Goal: Transaction & Acquisition: Subscribe to service/newsletter

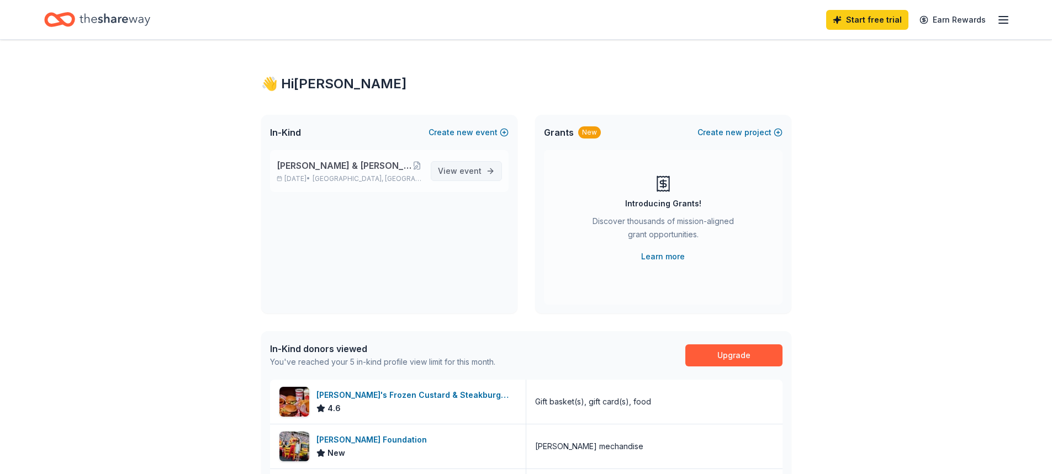
click at [454, 177] on span "View event" at bounding box center [460, 171] width 44 height 13
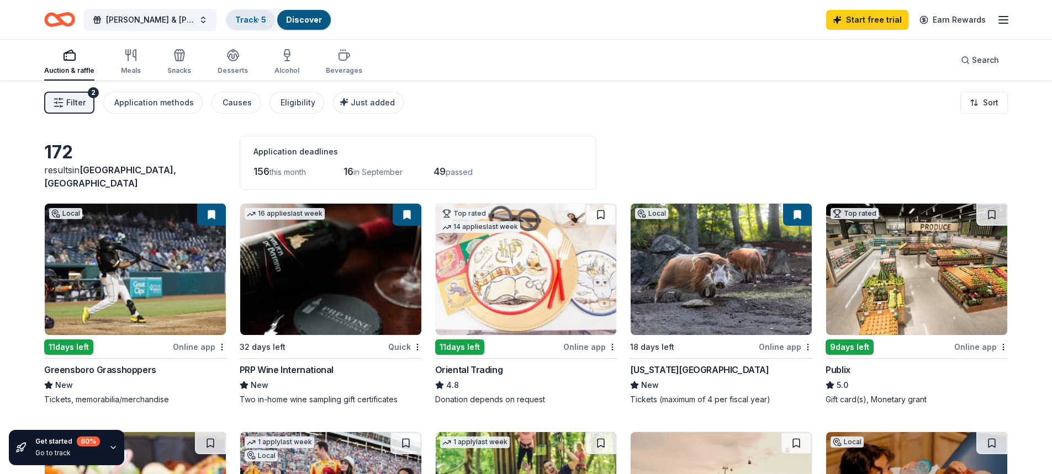
click at [245, 21] on link "Track · 5" at bounding box center [250, 19] width 31 height 9
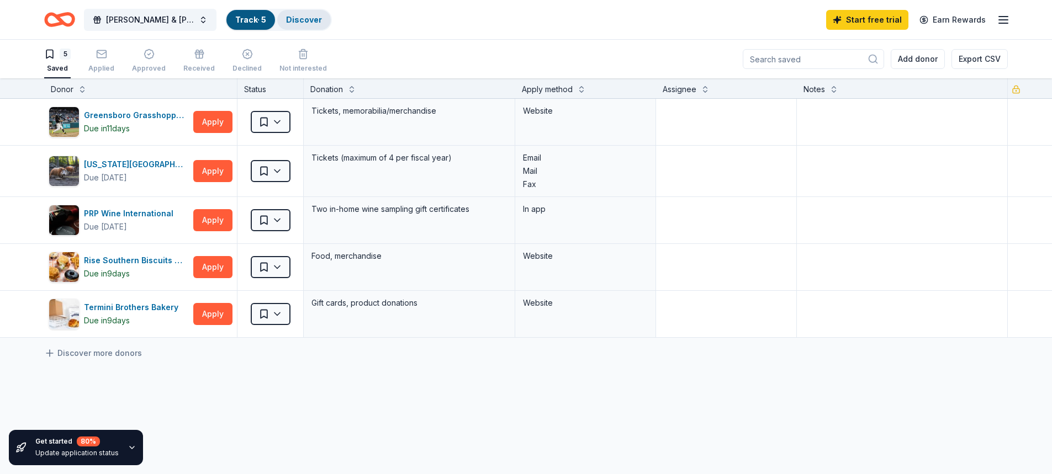
click at [310, 22] on link "Discover" at bounding box center [304, 19] width 36 height 9
click at [302, 24] on link "Discover" at bounding box center [304, 19] width 36 height 9
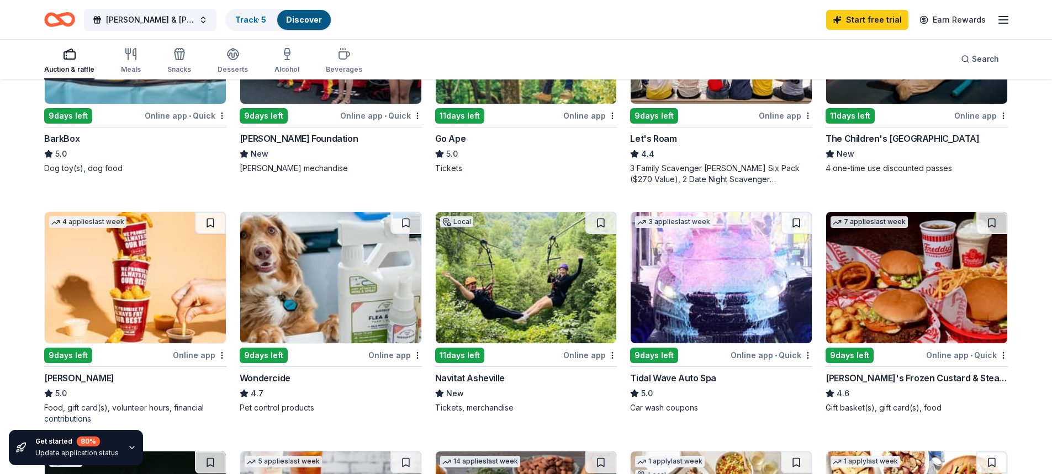
scroll to position [368, 0]
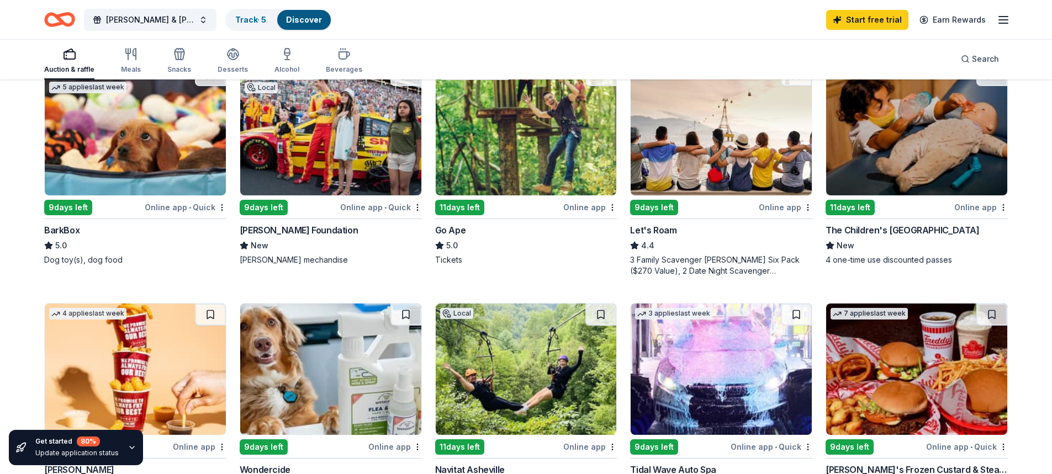
click at [174, 160] on img at bounding box center [135, 129] width 181 height 131
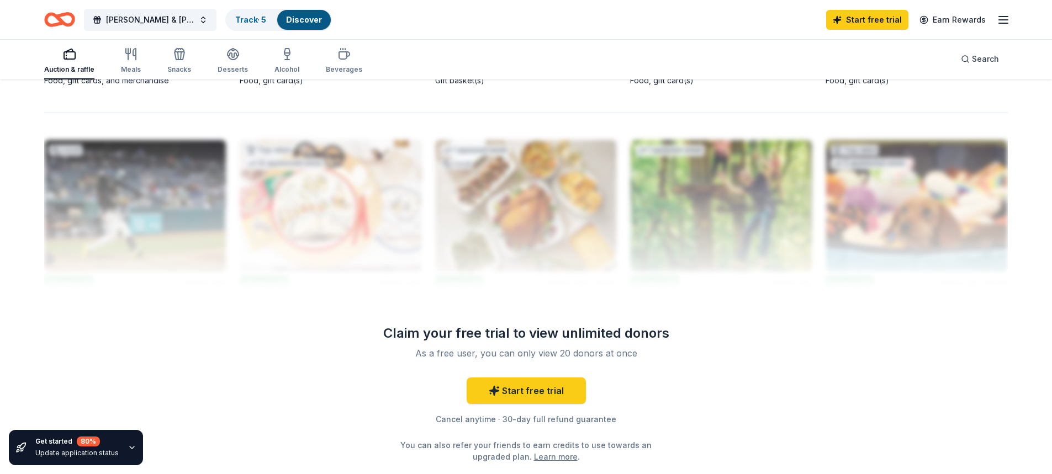
scroll to position [924, 0]
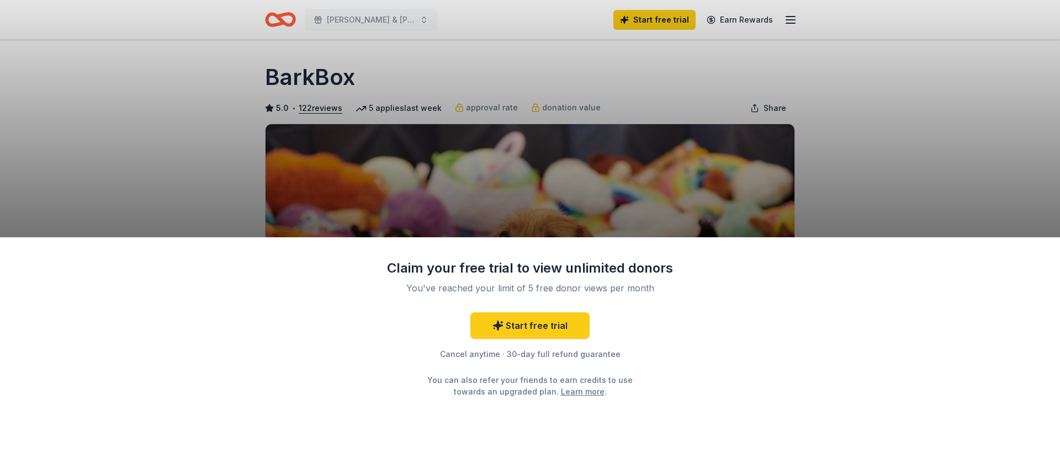
click at [862, 219] on div "Claim your free trial to view unlimited donors You've reached your limit of 5 f…" at bounding box center [530, 237] width 1060 height 474
click at [561, 330] on link "Start free trial" at bounding box center [529, 325] width 119 height 27
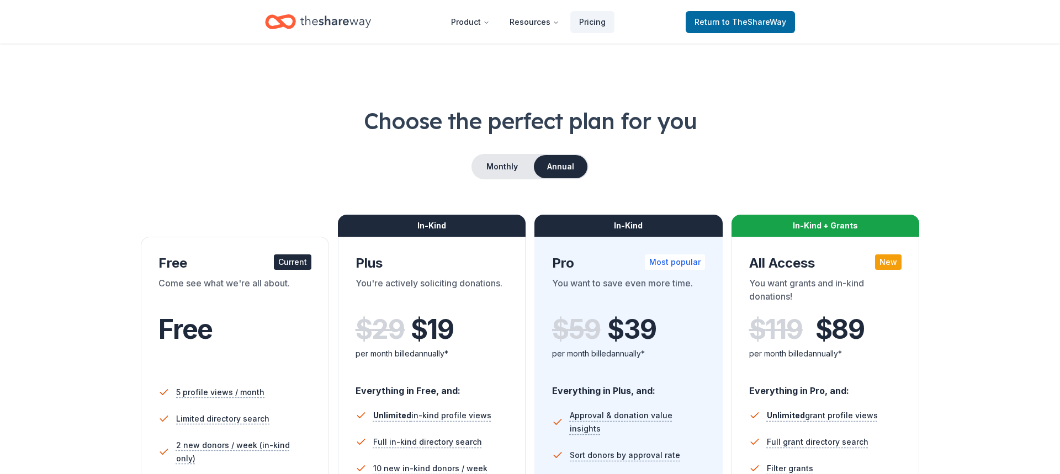
click at [534, 330] on div "In-Kind Pro Most popular You want to save even more time. $ 59 $ 39 per month b…" at bounding box center [628, 441] width 188 height 409
click at [512, 169] on button "Monthly" at bounding box center [498, 166] width 59 height 23
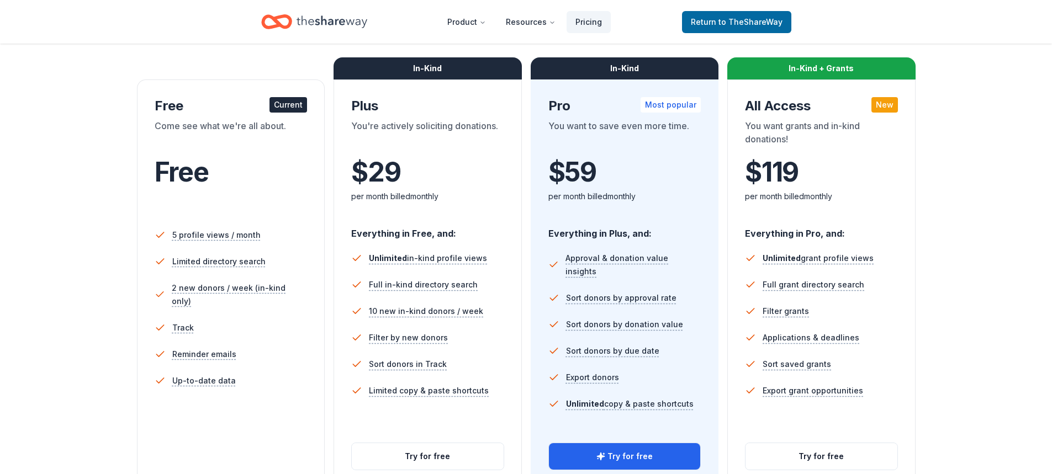
scroll to position [184, 0]
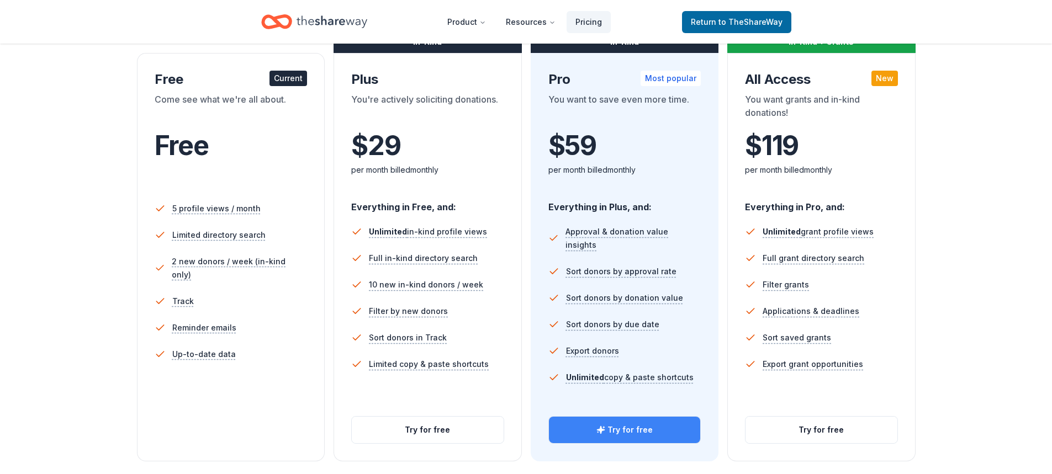
click at [604, 430] on icon "button" at bounding box center [600, 429] width 7 height 7
click at [657, 439] on button "Try for free" at bounding box center [625, 430] width 152 height 27
